Goal: Task Accomplishment & Management: Use online tool/utility

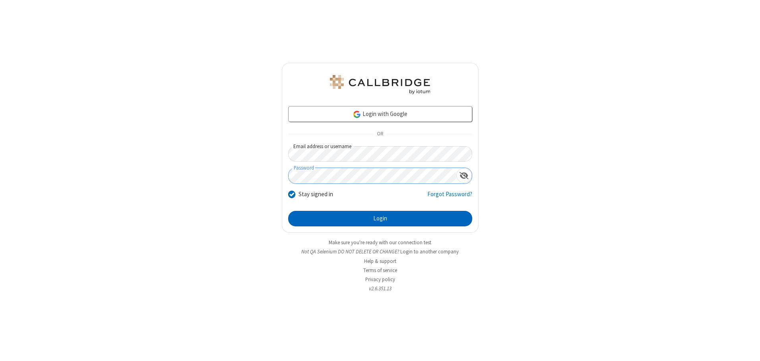
click at [380, 219] on button "Login" at bounding box center [380, 219] width 184 height 16
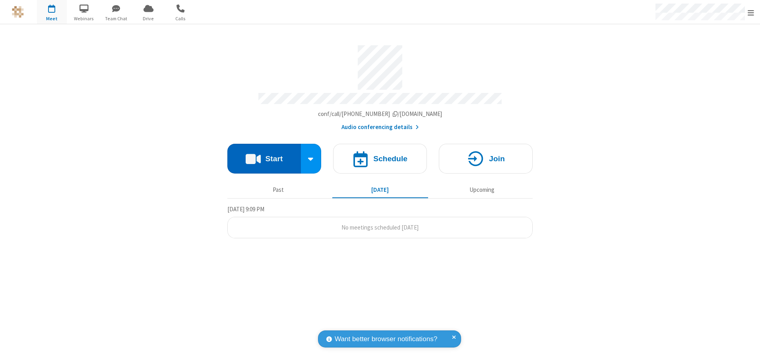
click at [264, 156] on button "Start" at bounding box center [264, 159] width 74 height 30
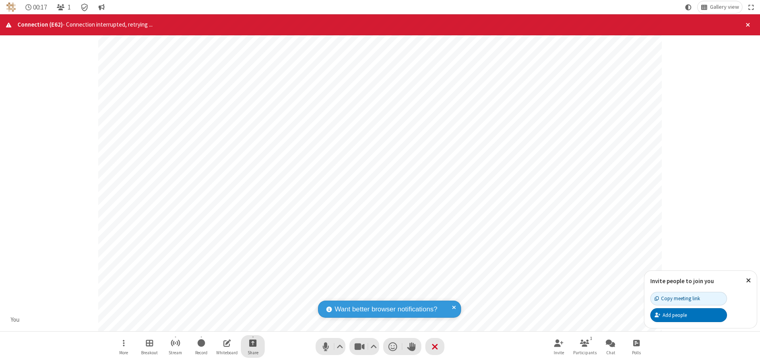
click at [253, 343] on span "Start sharing" at bounding box center [253, 343] width 8 height 10
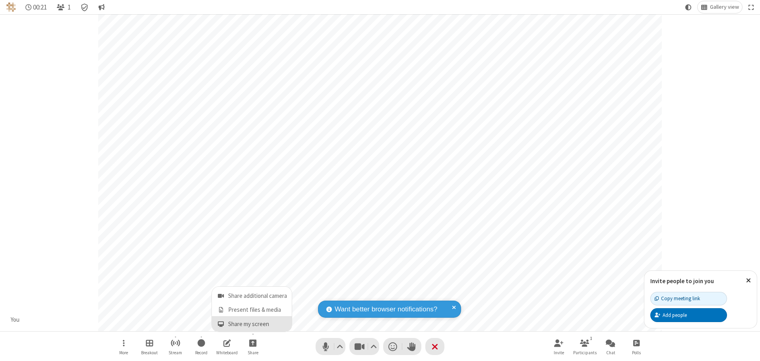
click at [221, 324] on span "Share my screen" at bounding box center [220, 324] width 9 height 7
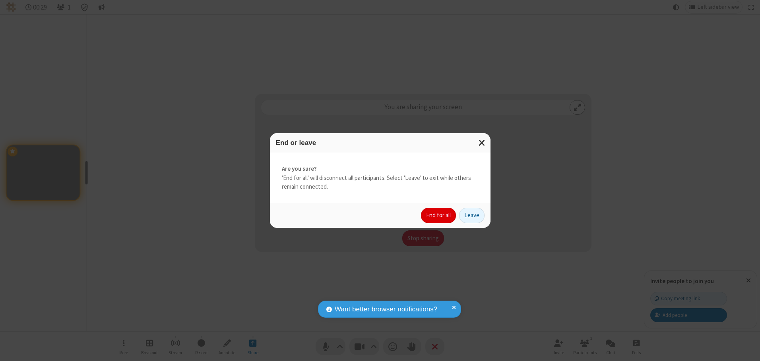
click at [439, 215] on button "End for all" at bounding box center [438, 216] width 35 height 16
